Goal: Navigation & Orientation: Find specific page/section

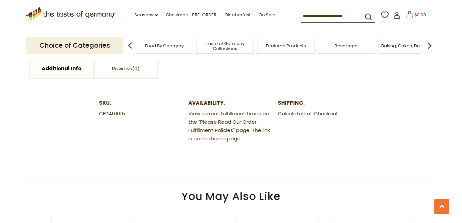
scroll to position [352, 0]
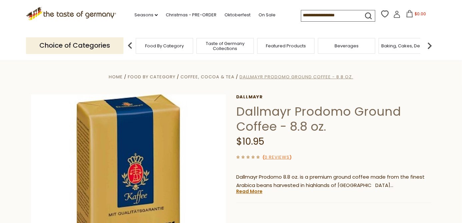
click at [287, 78] on span "Dallmayr Prodomo Ground Coffee - 8.8 oz." at bounding box center [297, 77] width 114 height 6
click at [213, 74] on li "Coffee, Cocoa & Tea" at bounding box center [210, 76] width 58 height 7
click at [218, 75] on span "Coffee, Cocoa & Tea" at bounding box center [208, 77] width 54 height 6
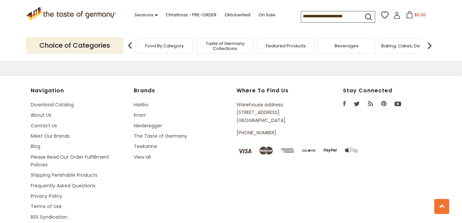
scroll to position [2028, 0]
